Goal: Check status: Check status

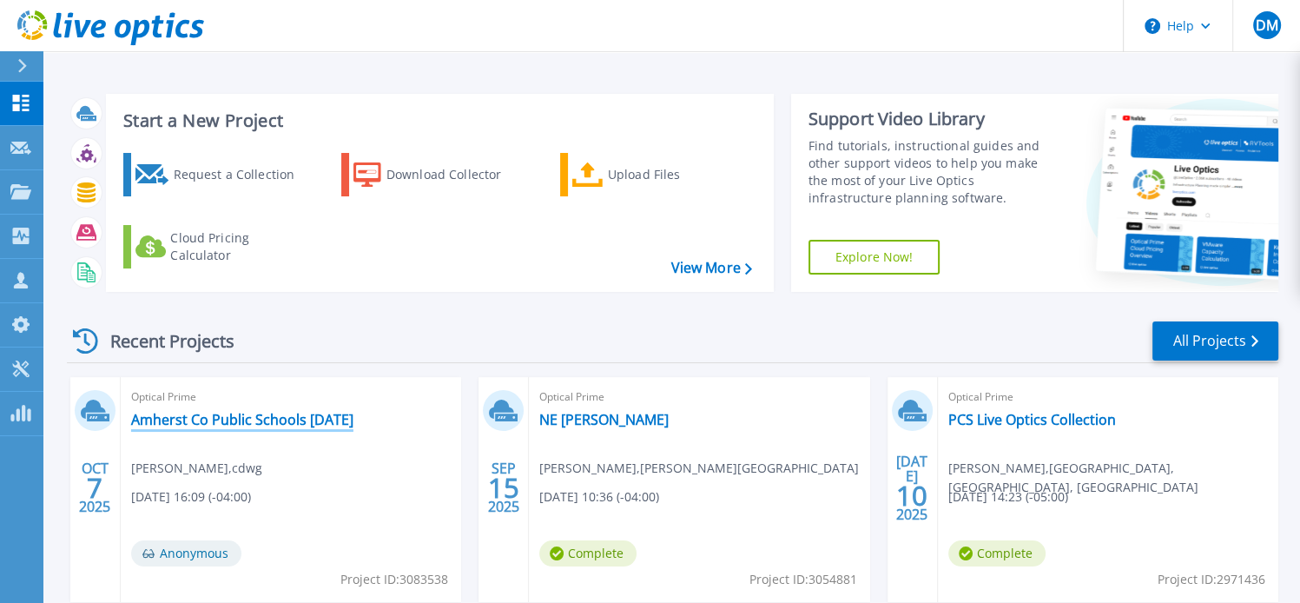
click at [264, 419] on link "Amherst Co Public Schools [DATE]" at bounding box center [242, 419] width 222 height 17
